Goal: Task Accomplishment & Management: Use online tool/utility

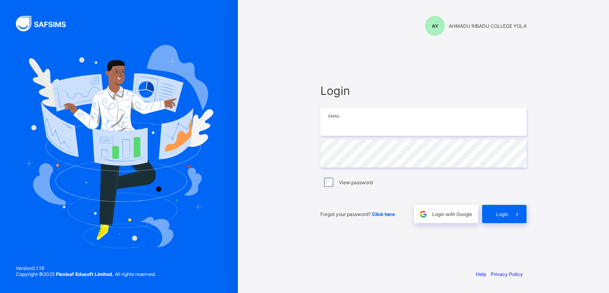
click at [371, 133] on input "email" at bounding box center [423, 122] width 206 height 28
paste input "**********"
type input "**********"
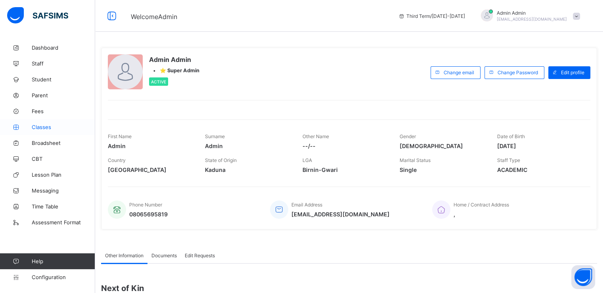
click at [42, 127] on span "Classes" at bounding box center [63, 127] width 63 height 6
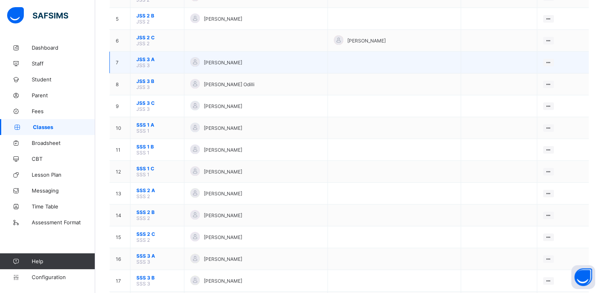
scroll to position [214, 0]
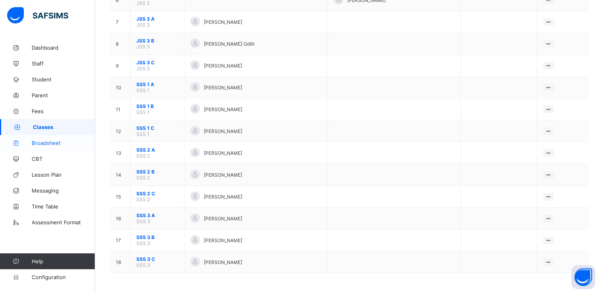
click at [41, 140] on span "Broadsheet" at bounding box center [63, 143] width 63 height 6
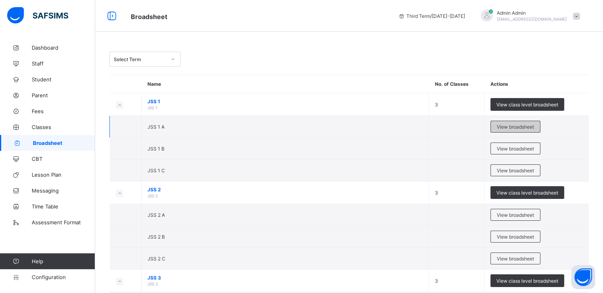
click at [511, 127] on span "View broadsheet" at bounding box center [515, 127] width 37 height 6
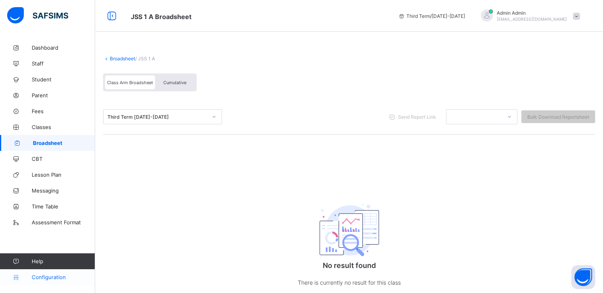
click at [38, 278] on link "Configuration" at bounding box center [47, 277] width 95 height 16
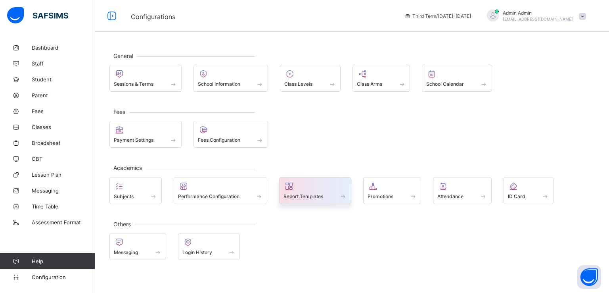
click at [304, 186] on div at bounding box center [315, 186] width 63 height 10
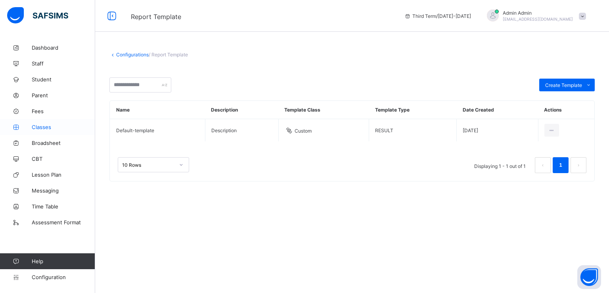
click at [44, 130] on link "Classes" at bounding box center [47, 127] width 95 height 16
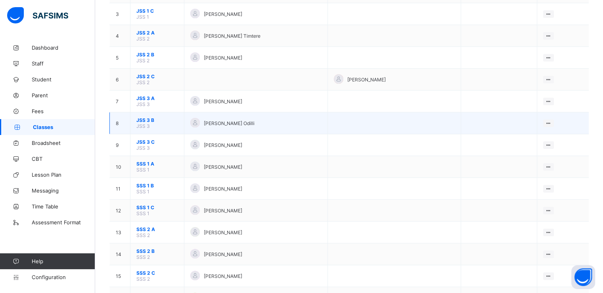
scroll to position [133, 0]
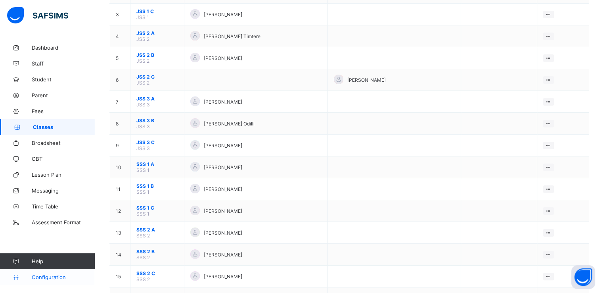
click at [37, 277] on span "Configuration" at bounding box center [63, 277] width 63 height 6
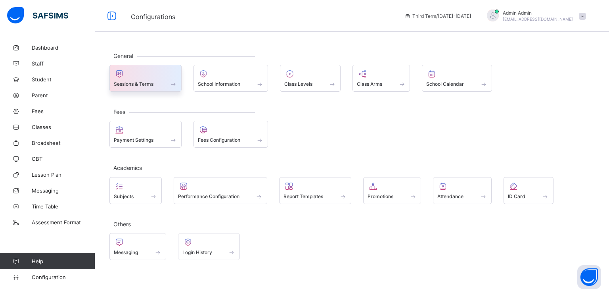
click at [144, 79] on span at bounding box center [145, 80] width 63 height 2
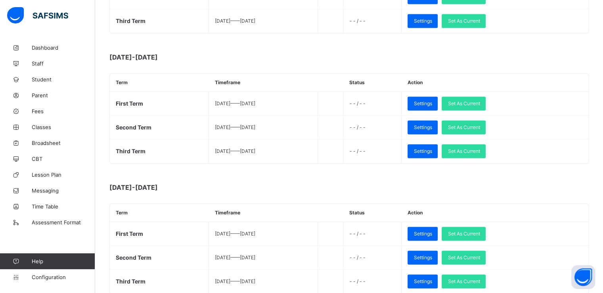
scroll to position [1241, 0]
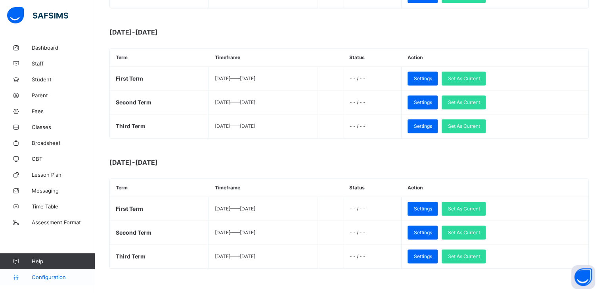
click at [48, 277] on span "Configuration" at bounding box center [63, 277] width 63 height 6
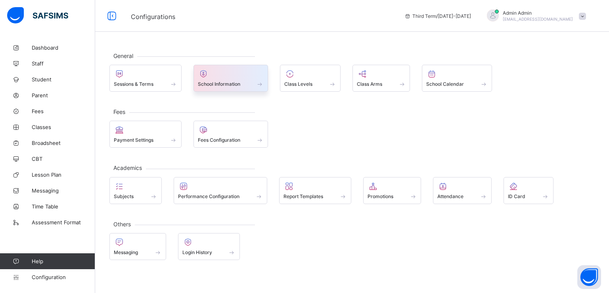
click at [219, 83] on span "School Information" at bounding box center [219, 84] width 42 height 6
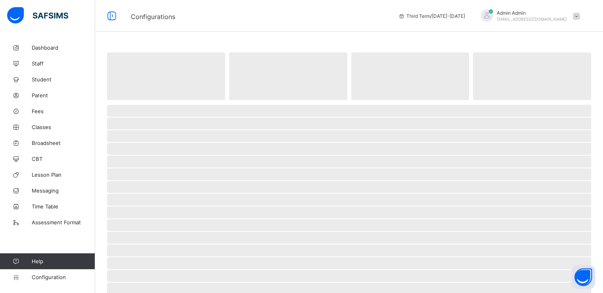
select select "**"
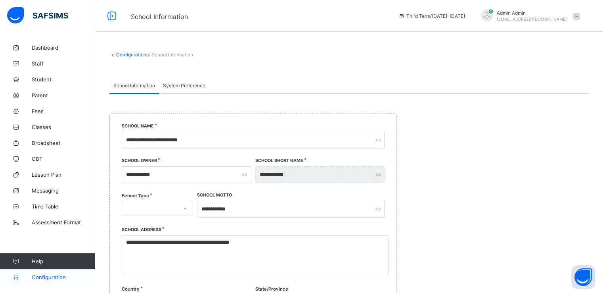
click at [42, 278] on span "Configuration" at bounding box center [63, 277] width 63 height 6
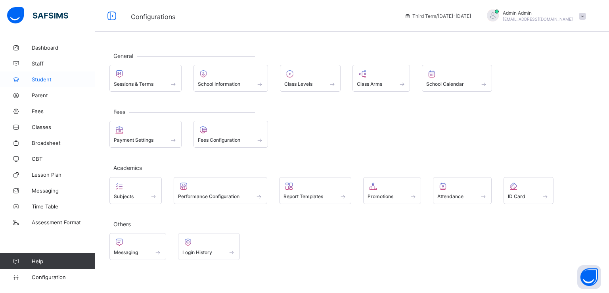
click at [42, 82] on span "Student" at bounding box center [63, 79] width 63 height 6
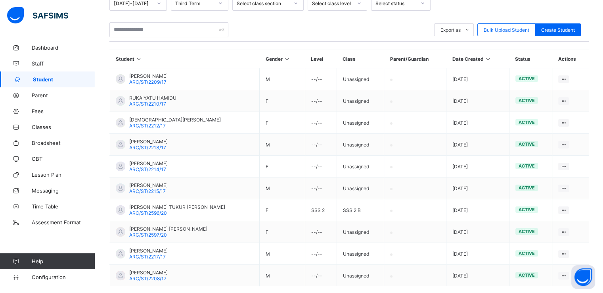
scroll to position [148, 0]
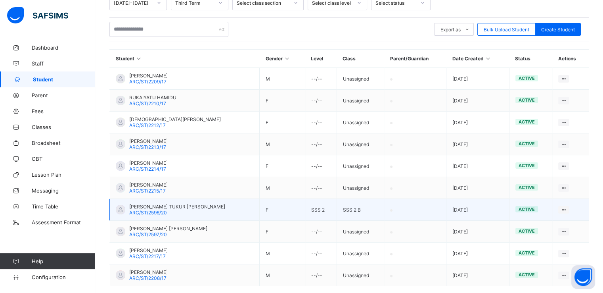
click at [158, 209] on span "ARC/ST/2596/20" at bounding box center [148, 212] width 38 height 6
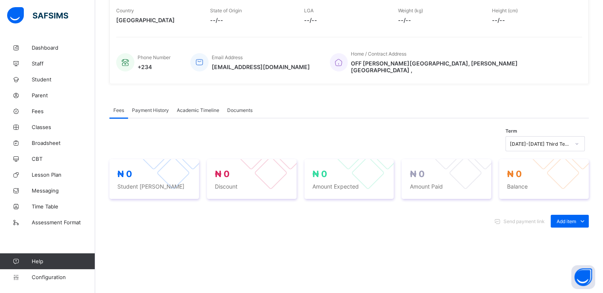
scroll to position [151, 0]
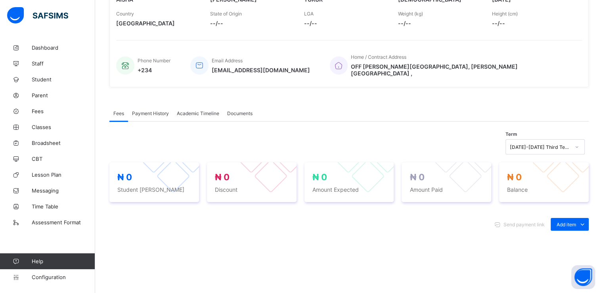
click at [201, 110] on span "Academic Timeline" at bounding box center [198, 113] width 42 height 6
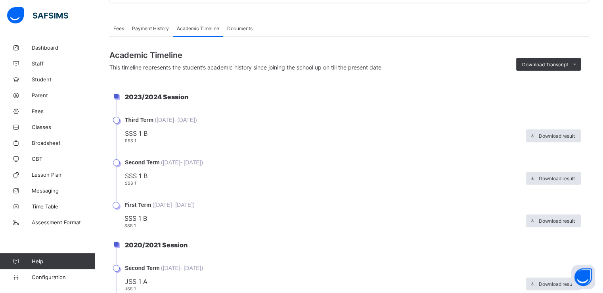
scroll to position [237, 0]
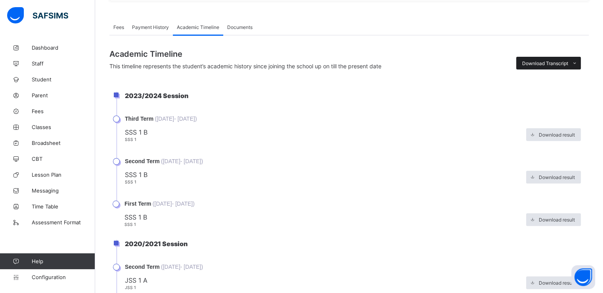
click at [580, 57] on span at bounding box center [574, 63] width 13 height 13
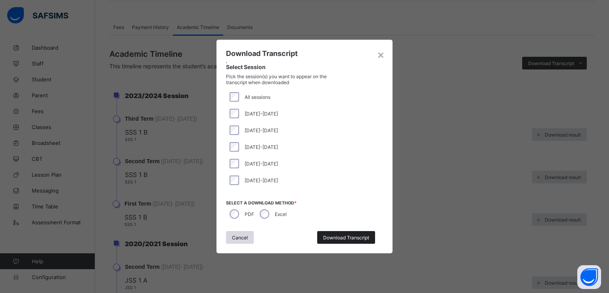
click at [328, 235] on span "Download Transcript" at bounding box center [346, 237] width 46 height 6
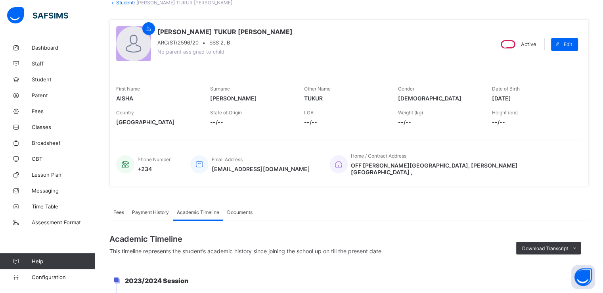
scroll to position [0, 0]
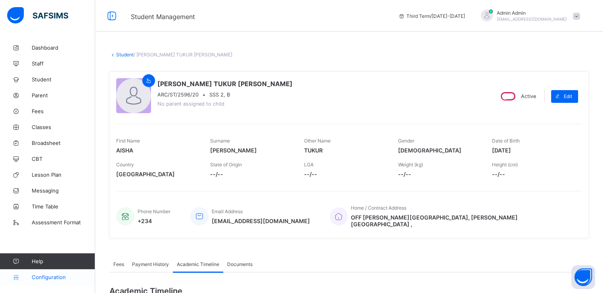
click at [45, 275] on span "Configuration" at bounding box center [63, 277] width 63 height 6
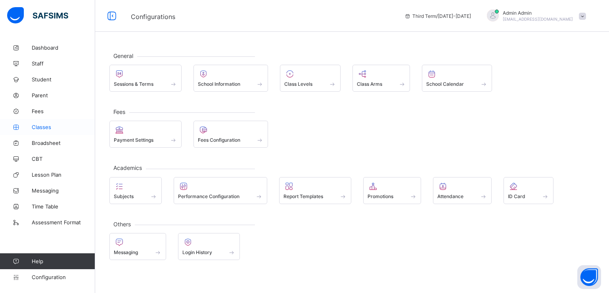
click at [44, 127] on span "Classes" at bounding box center [63, 127] width 63 height 6
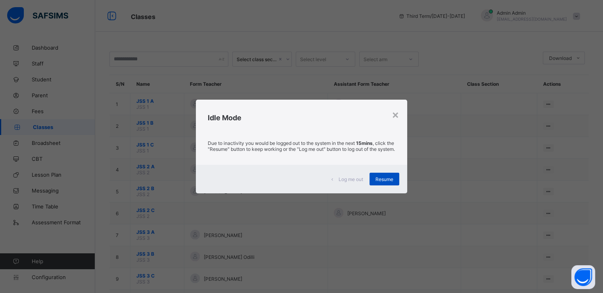
click at [379, 181] on span "Resume" at bounding box center [385, 179] width 18 height 6
click at [381, 182] on span "Resume" at bounding box center [385, 179] width 18 height 6
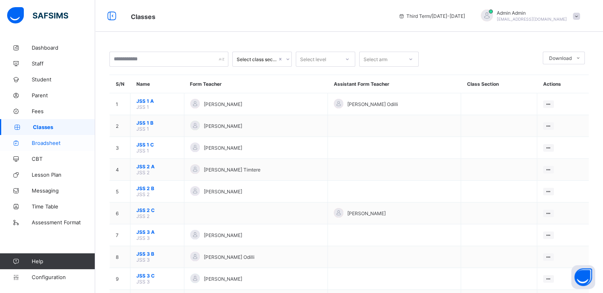
click at [40, 145] on span "Broadsheet" at bounding box center [63, 143] width 63 height 6
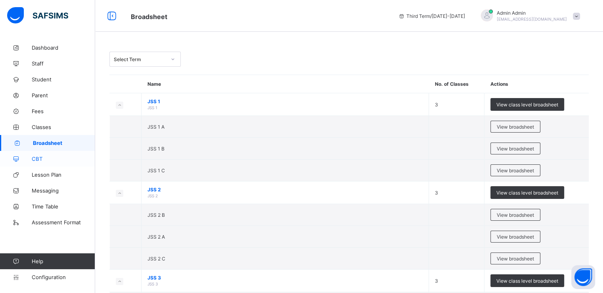
click at [36, 158] on span "CBT" at bounding box center [63, 158] width 63 height 6
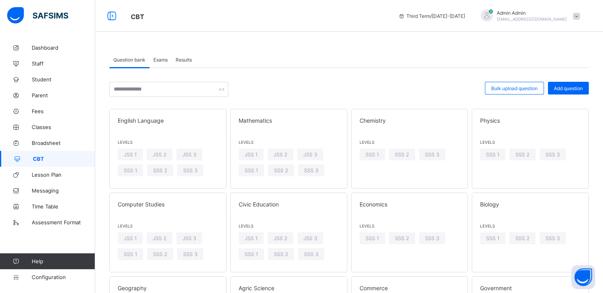
click at [160, 57] on span "Exams" at bounding box center [160, 60] width 14 height 6
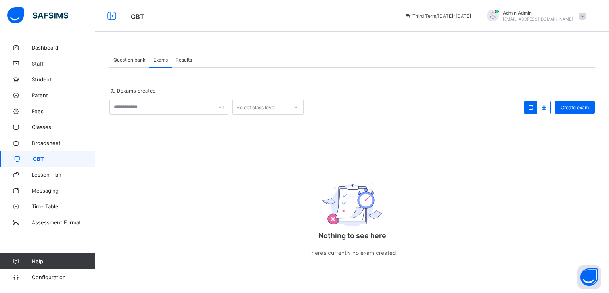
click at [132, 64] on div "Question bank" at bounding box center [129, 60] width 40 height 16
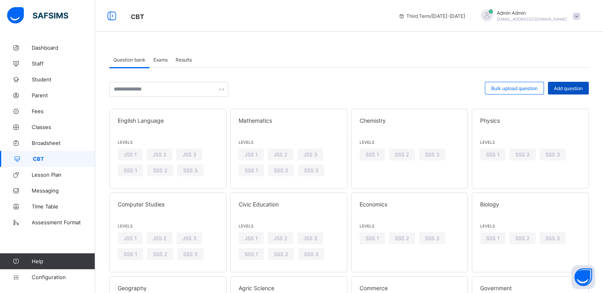
click at [567, 88] on span "Add question" at bounding box center [568, 88] width 29 height 6
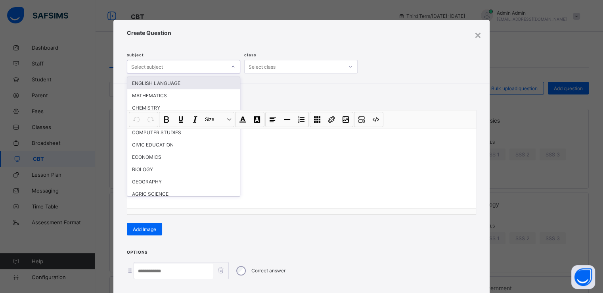
click at [222, 69] on div "Select subject" at bounding box center [176, 66] width 99 height 11
click at [164, 92] on div "MATHEMATICS" at bounding box center [183, 95] width 113 height 12
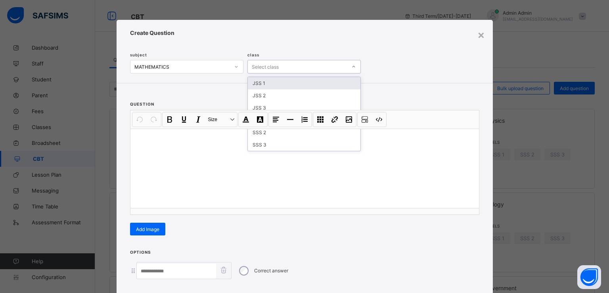
click at [278, 67] on div "Select class" at bounding box center [297, 66] width 99 height 11
click at [266, 82] on div "JSS 1" at bounding box center [304, 83] width 113 height 12
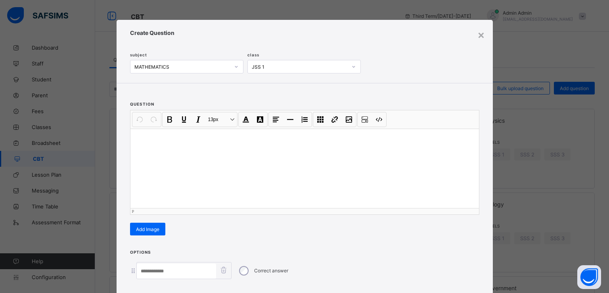
click at [187, 136] on p at bounding box center [305, 139] width 336 height 8
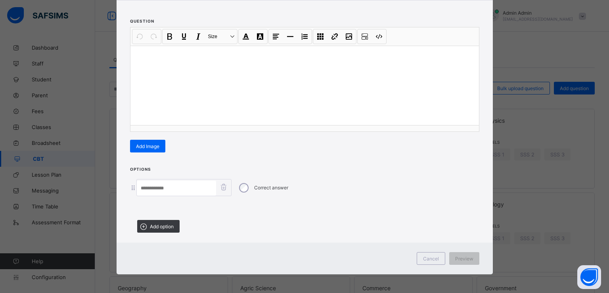
click at [173, 184] on input at bounding box center [176, 187] width 79 height 15
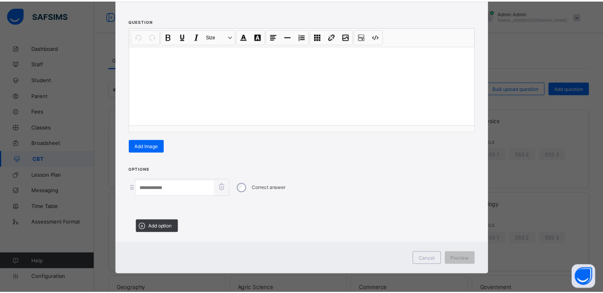
scroll to position [0, 0]
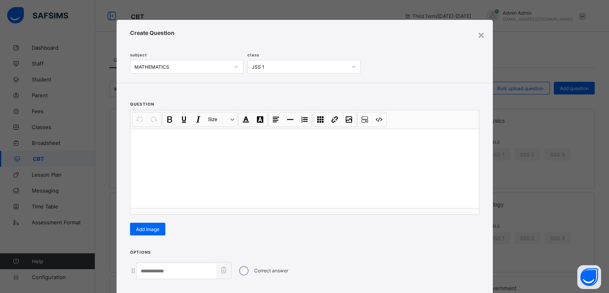
drag, startPoint x: 475, startPoint y: 31, endPoint x: 479, endPoint y: 37, distance: 7.2
click at [479, 37] on div "×" at bounding box center [482, 34] width 8 height 13
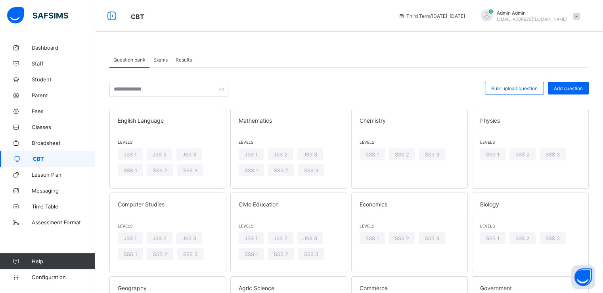
click at [164, 58] on span "Exams" at bounding box center [160, 60] width 14 height 6
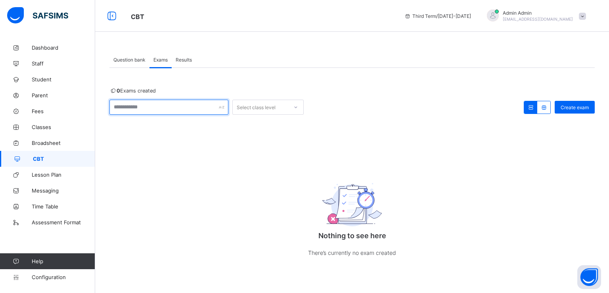
click at [212, 108] on input "text" at bounding box center [168, 107] width 119 height 15
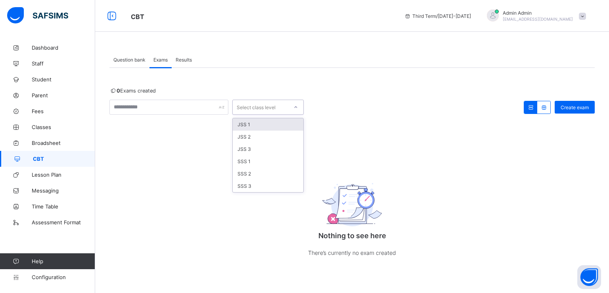
click at [272, 107] on div "Select class level" at bounding box center [256, 107] width 39 height 15
click at [260, 125] on div "JSS 1" at bounding box center [268, 124] width 71 height 12
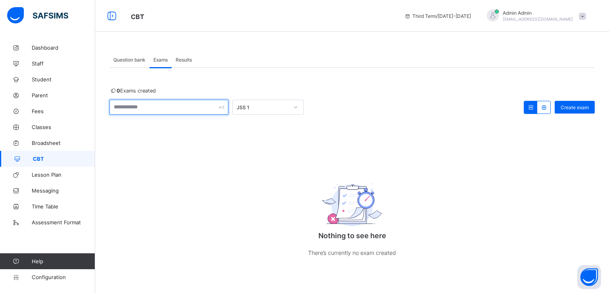
click at [160, 107] on input "text" at bounding box center [168, 107] width 119 height 15
click at [566, 109] on span "Create exam" at bounding box center [575, 107] width 28 height 6
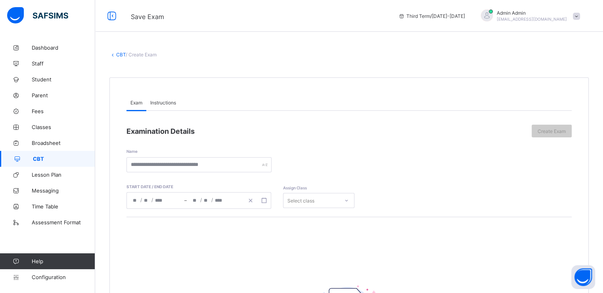
click at [165, 104] on span "Instructions" at bounding box center [163, 103] width 26 height 6
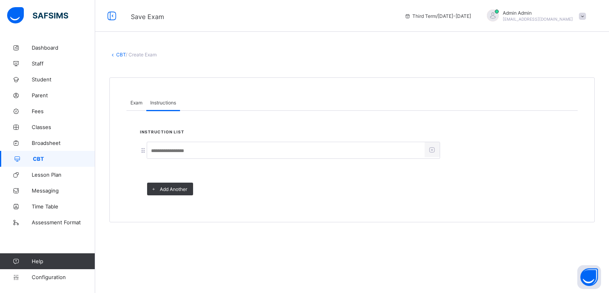
click at [134, 100] on span "Exam" at bounding box center [136, 103] width 12 height 6
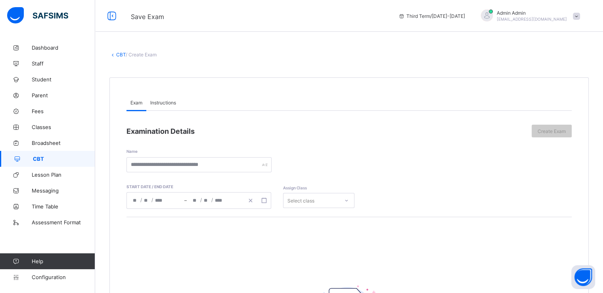
click at [203, 174] on div "Start date / End date / / – / /" at bounding box center [201, 190] width 149 height 36
click at [199, 167] on input "text" at bounding box center [199, 164] width 145 height 15
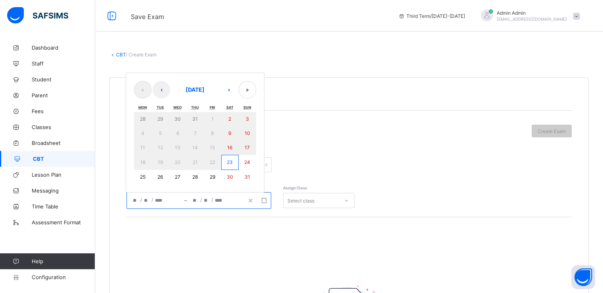
click at [198, 197] on input "number" at bounding box center [195, 200] width 6 height 16
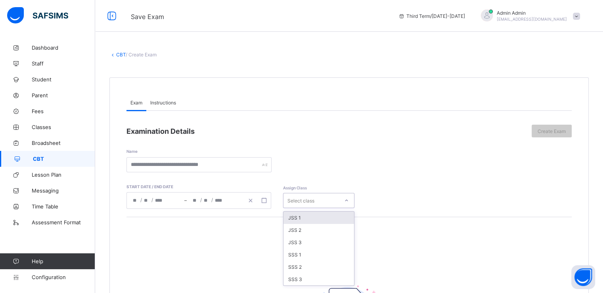
click at [328, 200] on div "Select class" at bounding box center [312, 200] width 56 height 11
click at [445, 144] on div "Name" at bounding box center [349, 154] width 445 height 35
click at [553, 132] on span "Create Exam" at bounding box center [552, 131] width 28 height 6
click at [583, 278] on button "Open asap" at bounding box center [584, 277] width 24 height 24
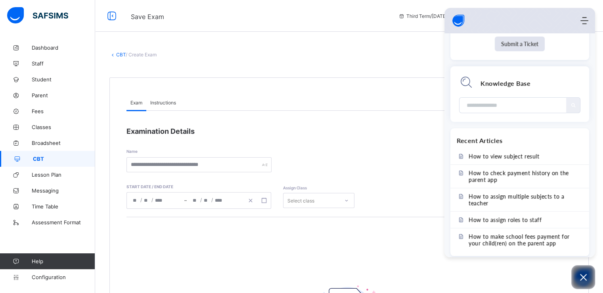
scroll to position [121, 0]
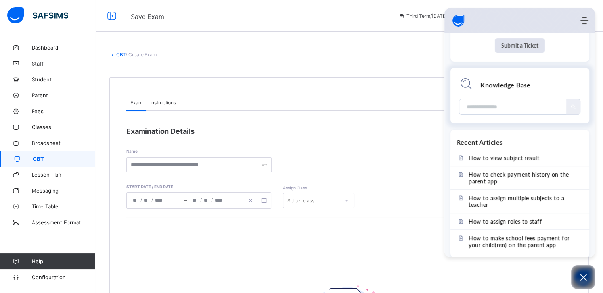
click at [487, 108] on input "Module search widget" at bounding box center [513, 106] width 95 height 15
type input "*"
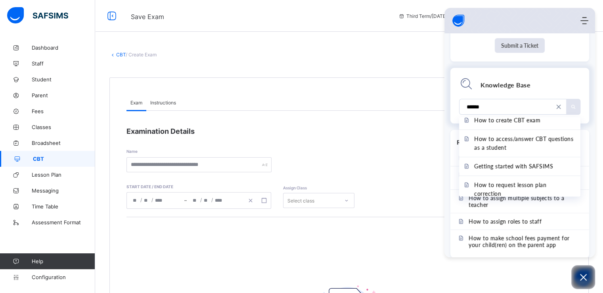
scroll to position [49, 0]
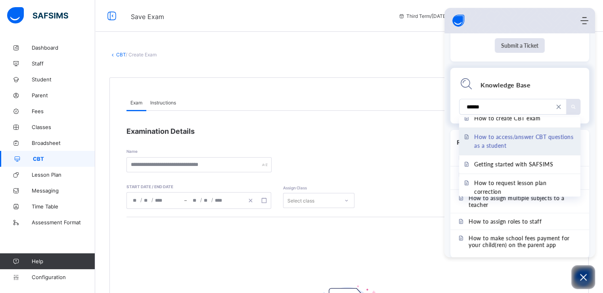
type input "******"
click at [527, 142] on span "How to access/answer CBT questions as a student" at bounding box center [524, 140] width 101 height 17
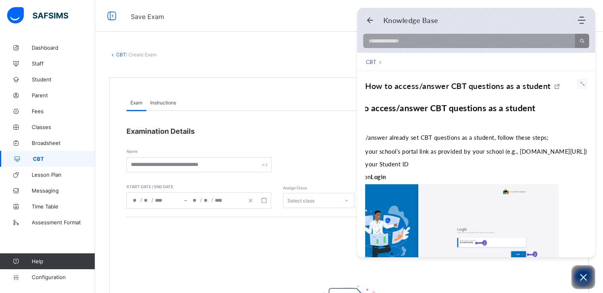
scroll to position [0, 49]
drag, startPoint x: 497, startPoint y: 150, endPoint x: 585, endPoint y: 151, distance: 88.1
click at [585, 151] on span "Enter your school’s portal link as provided by your school (e.g., xxxx.safsims.…" at bounding box center [468, 151] width 238 height 7
copy span "xxxx.safsims.com/student-login)"
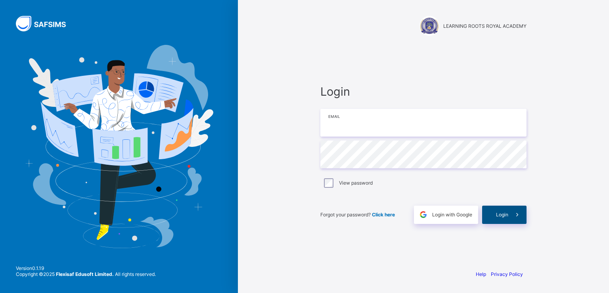
type input "**********"
click at [498, 216] on span "Login" at bounding box center [502, 214] width 12 height 6
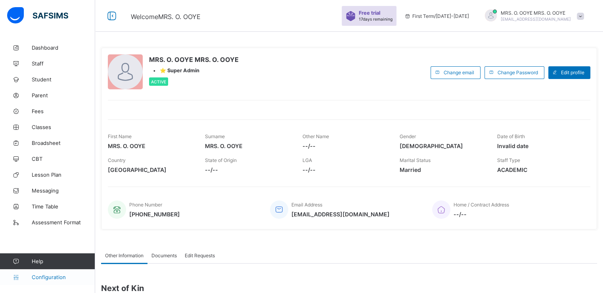
click at [54, 275] on span "Configuration" at bounding box center [63, 277] width 63 height 6
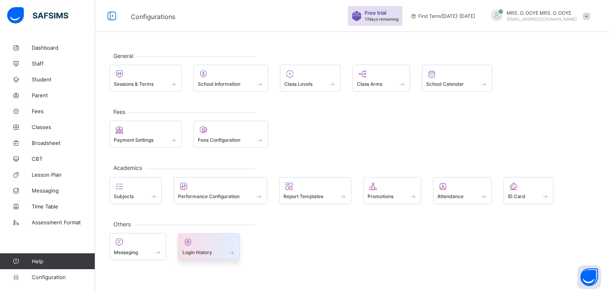
click at [203, 253] on span "Login History" at bounding box center [197, 252] width 30 height 6
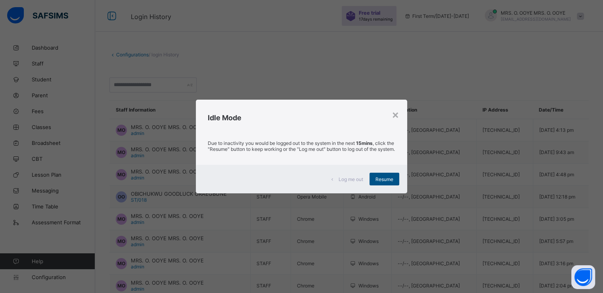
click at [379, 182] on span "Resume" at bounding box center [385, 179] width 18 height 6
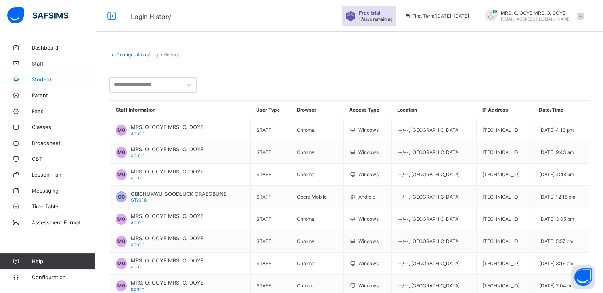
click at [41, 79] on span "Student" at bounding box center [63, 79] width 63 height 6
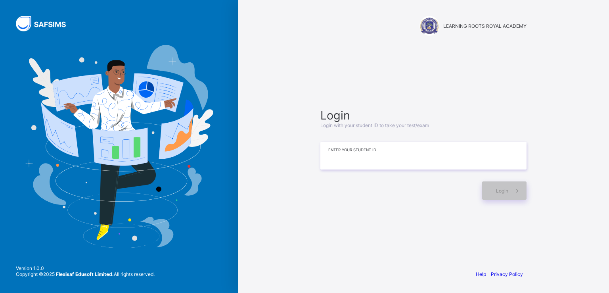
paste input "**********"
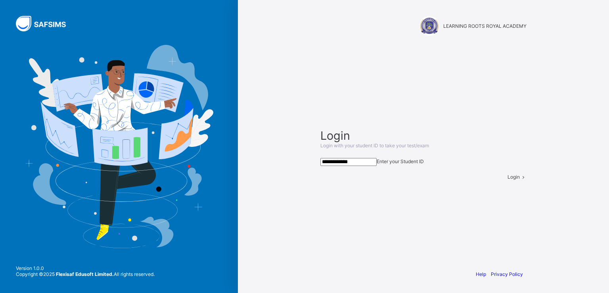
type input "**********"
click at [520, 180] on span at bounding box center [523, 177] width 7 height 6
